Goal: Navigation & Orientation: Find specific page/section

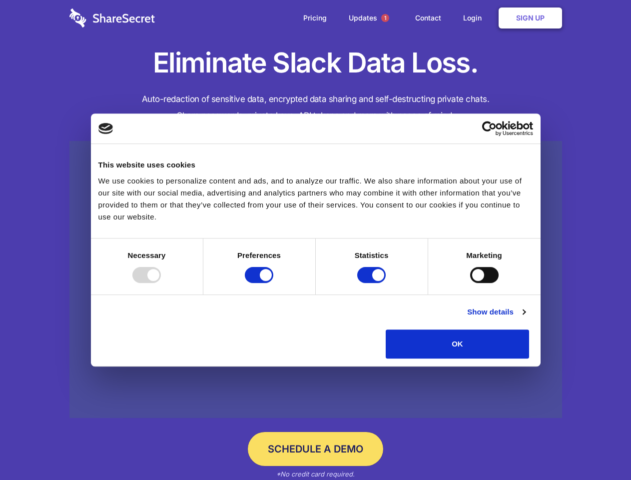
click at [161, 283] on div at bounding box center [146, 275] width 28 height 16
click at [273, 283] on input "Preferences" at bounding box center [259, 275] width 28 height 16
checkbox input "false"
click at [373, 283] on input "Statistics" at bounding box center [371, 275] width 28 height 16
checkbox input "false"
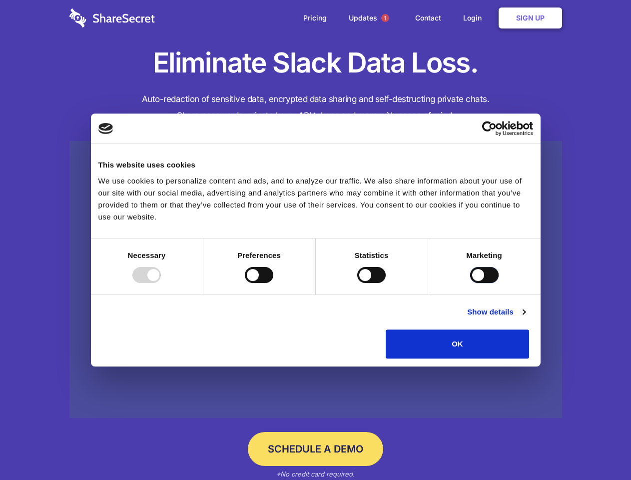
click at [470, 283] on input "Marketing" at bounding box center [484, 275] width 28 height 16
checkbox input "true"
click at [525, 318] on link "Show details" at bounding box center [496, 312] width 58 height 12
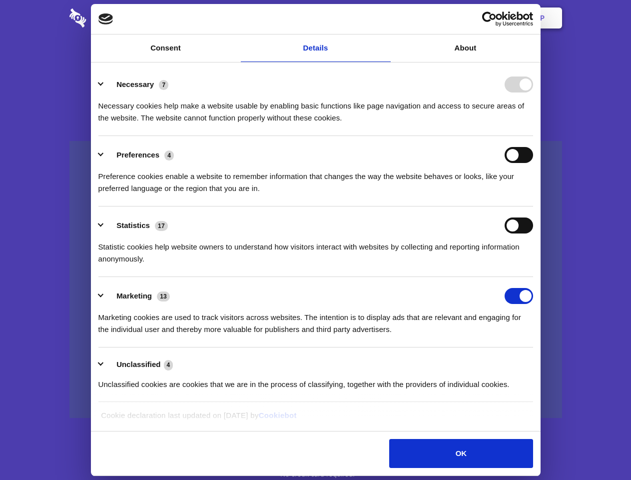
click at [533, 136] on li "Necessary 7 Necessary cookies help make a website usable by enabling basic func…" at bounding box center [315, 100] width 435 height 70
click at [385, 18] on span "1" at bounding box center [385, 18] width 8 height 8
